Goal: Navigation & Orientation: Find specific page/section

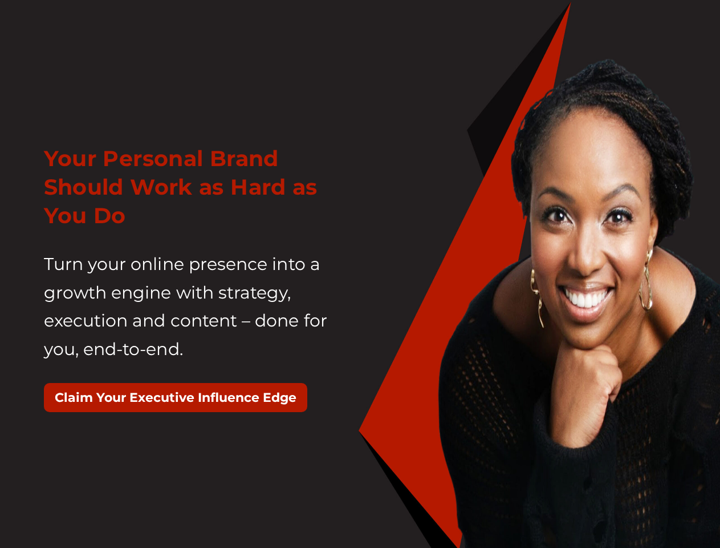
click at [360, 274] on div "Your Personal Brand Should Work as Hard as You Do Turn your online presence int…" at bounding box center [197, 283] width 325 height 307
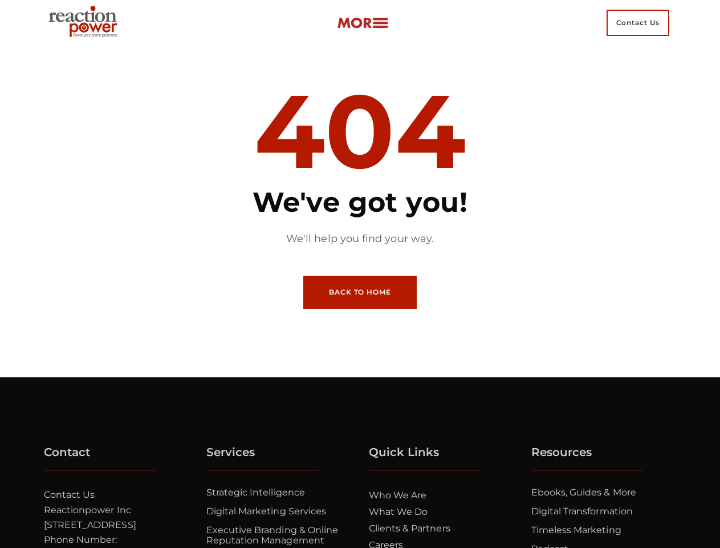
click at [360, 274] on article "404 We've got you! We'll help you find your way. Back to Home" at bounding box center [360, 211] width 308 height 331
click at [444, 517] on li "What we do" at bounding box center [443, 512] width 149 height 17
click at [606, 517] on ul "Ebooks, Guides & More Digital Transformation Timeless Marketing Podcast Videos …" at bounding box center [606, 543] width 149 height 113
